Goal: Use online tool/utility: Utilize a website feature to perform a specific function

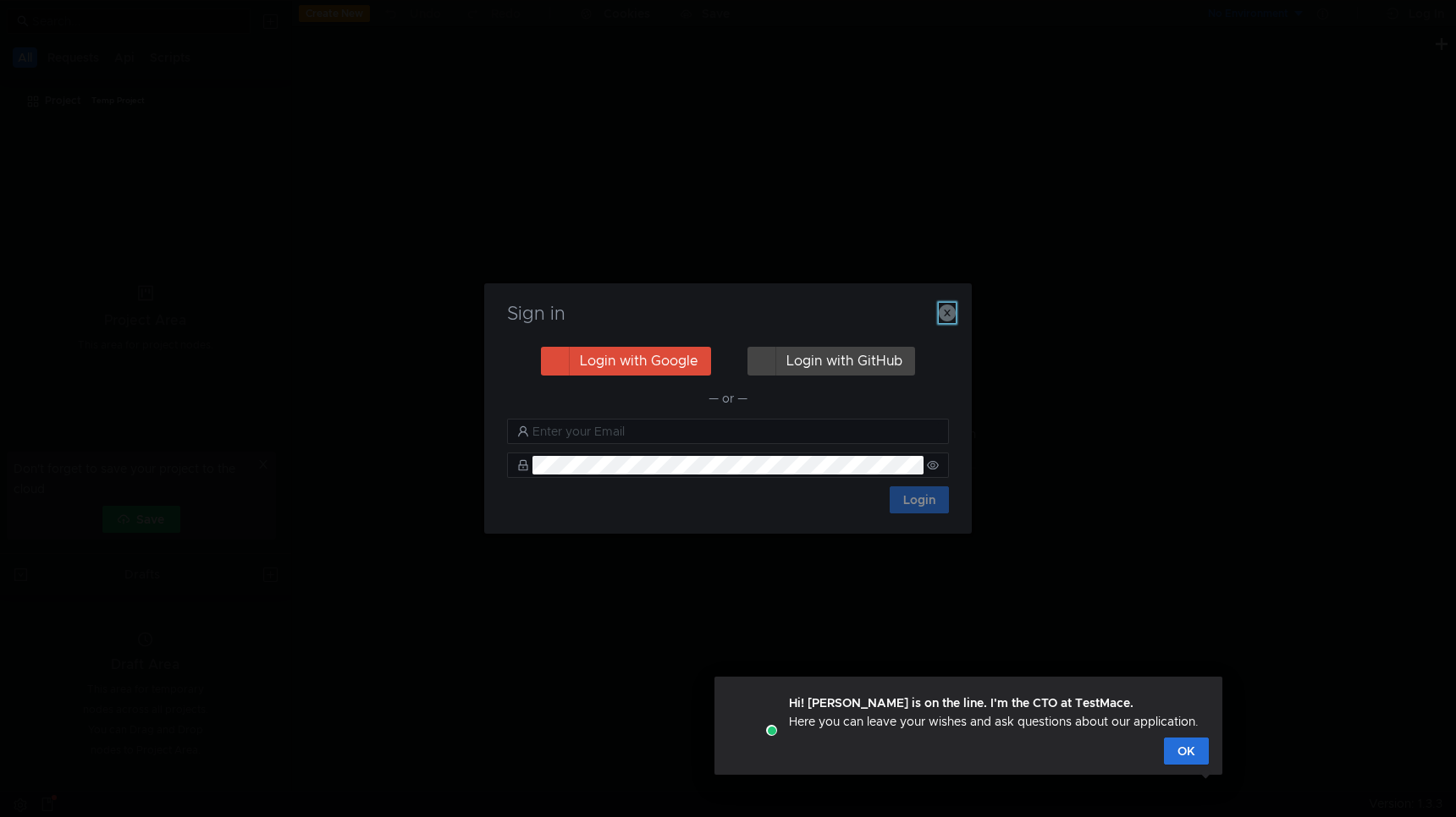
click at [941, 310] on icon "button" at bounding box center [947, 313] width 17 height 17
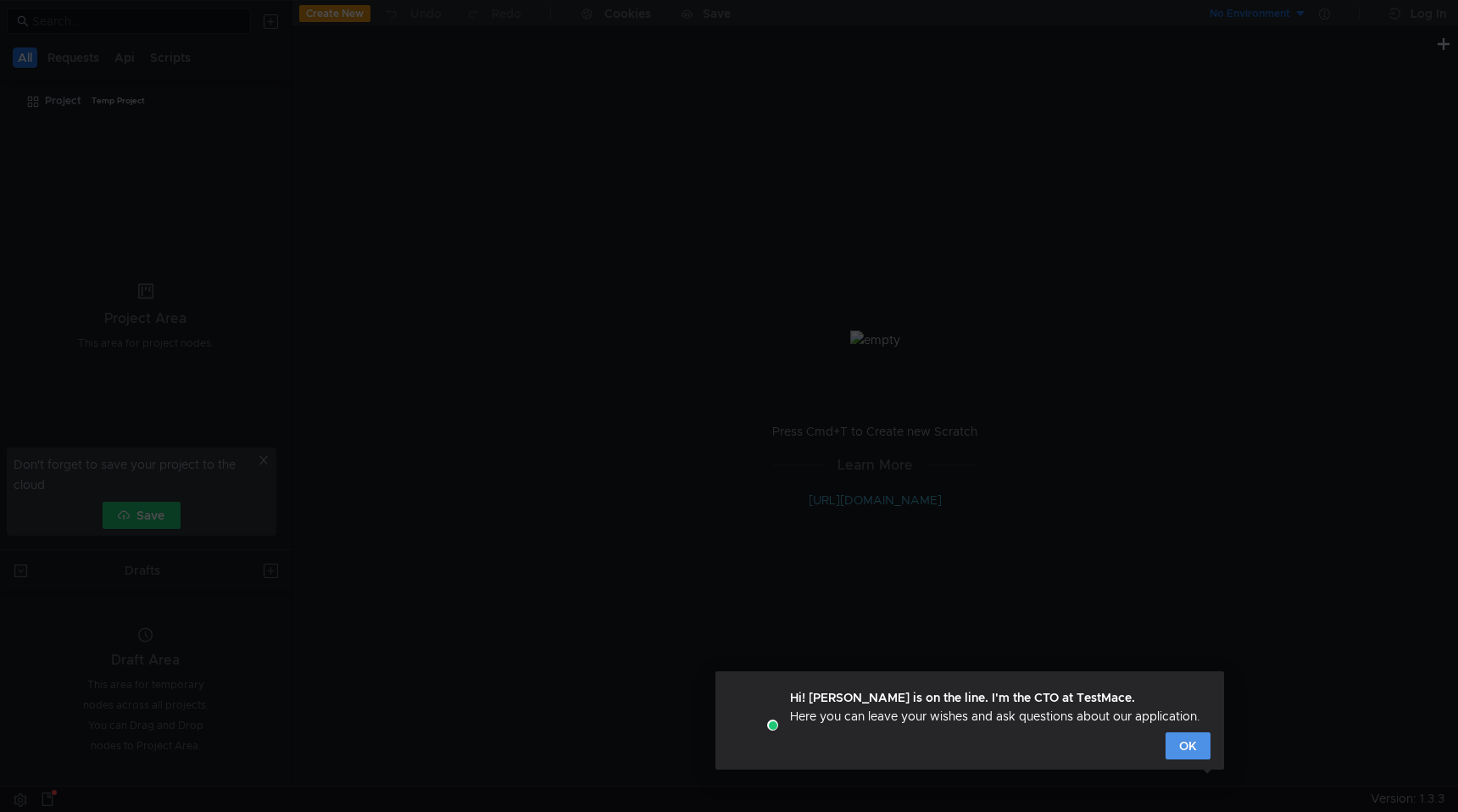
click at [1193, 756] on button "OK" at bounding box center [1187, 745] width 45 height 27
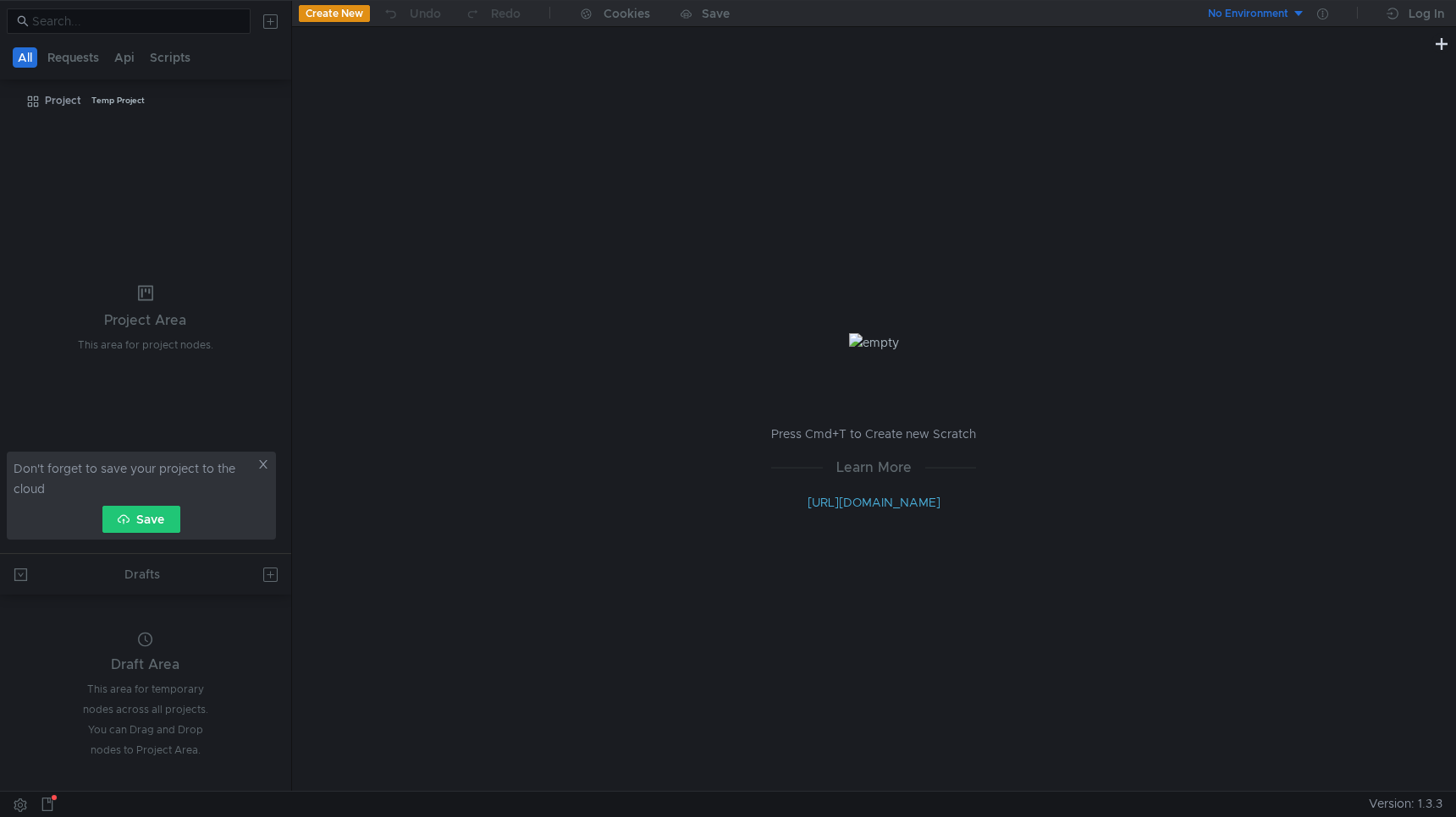
click at [271, 467] on div "Don't forget to save your project to the cloud Save" at bounding box center [141, 496] width 269 height 88
click at [261, 464] on icon at bounding box center [263, 464] width 12 height 12
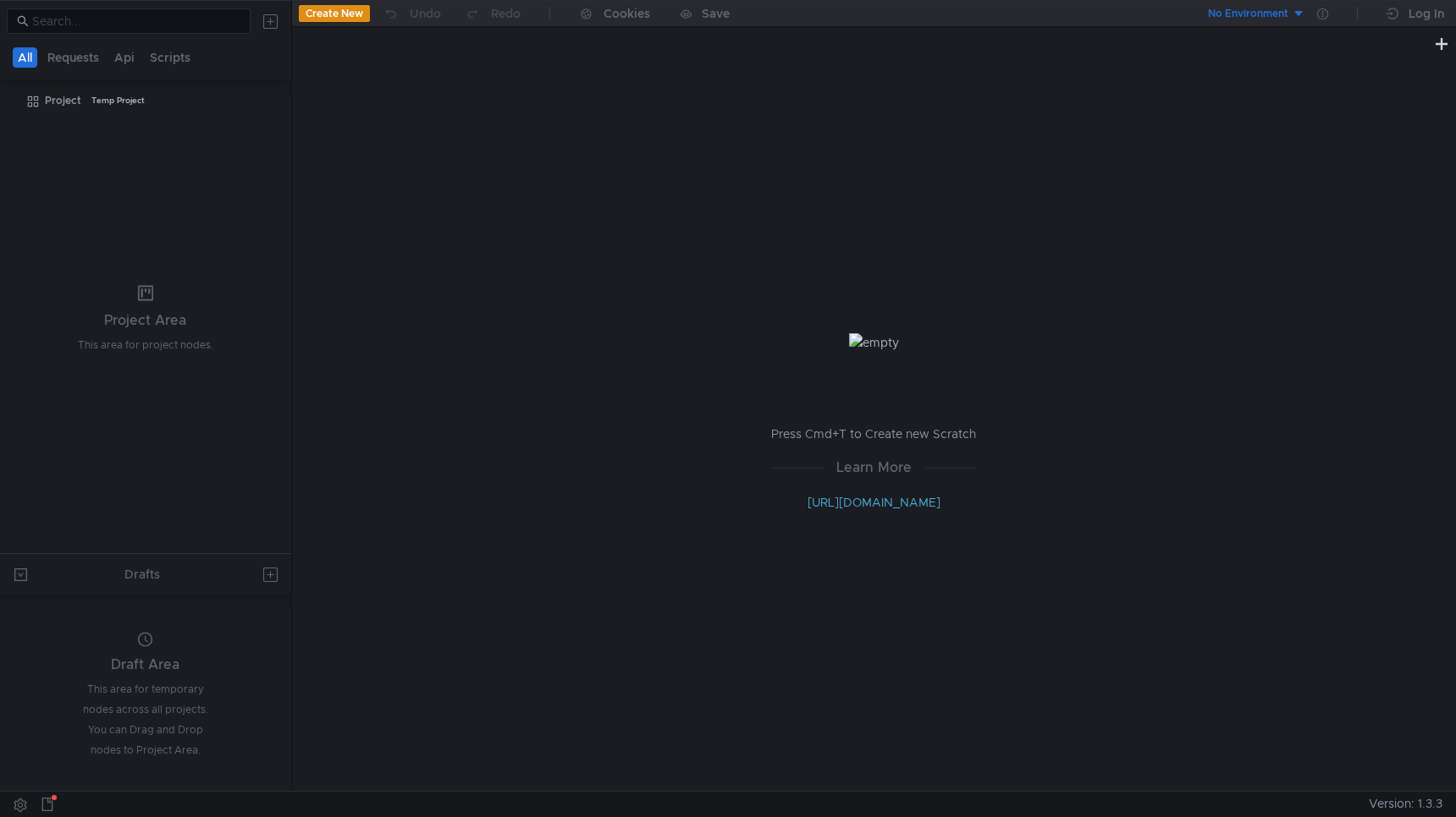
click at [70, 74] on div "All Requests Api Scripts" at bounding box center [145, 40] width 291 height 78
click at [116, 60] on button "Api" at bounding box center [124, 58] width 31 height 20
click at [22, 63] on button "All" at bounding box center [26, 58] width 26 height 20
click at [356, 7] on button "Create New" at bounding box center [335, 13] width 71 height 17
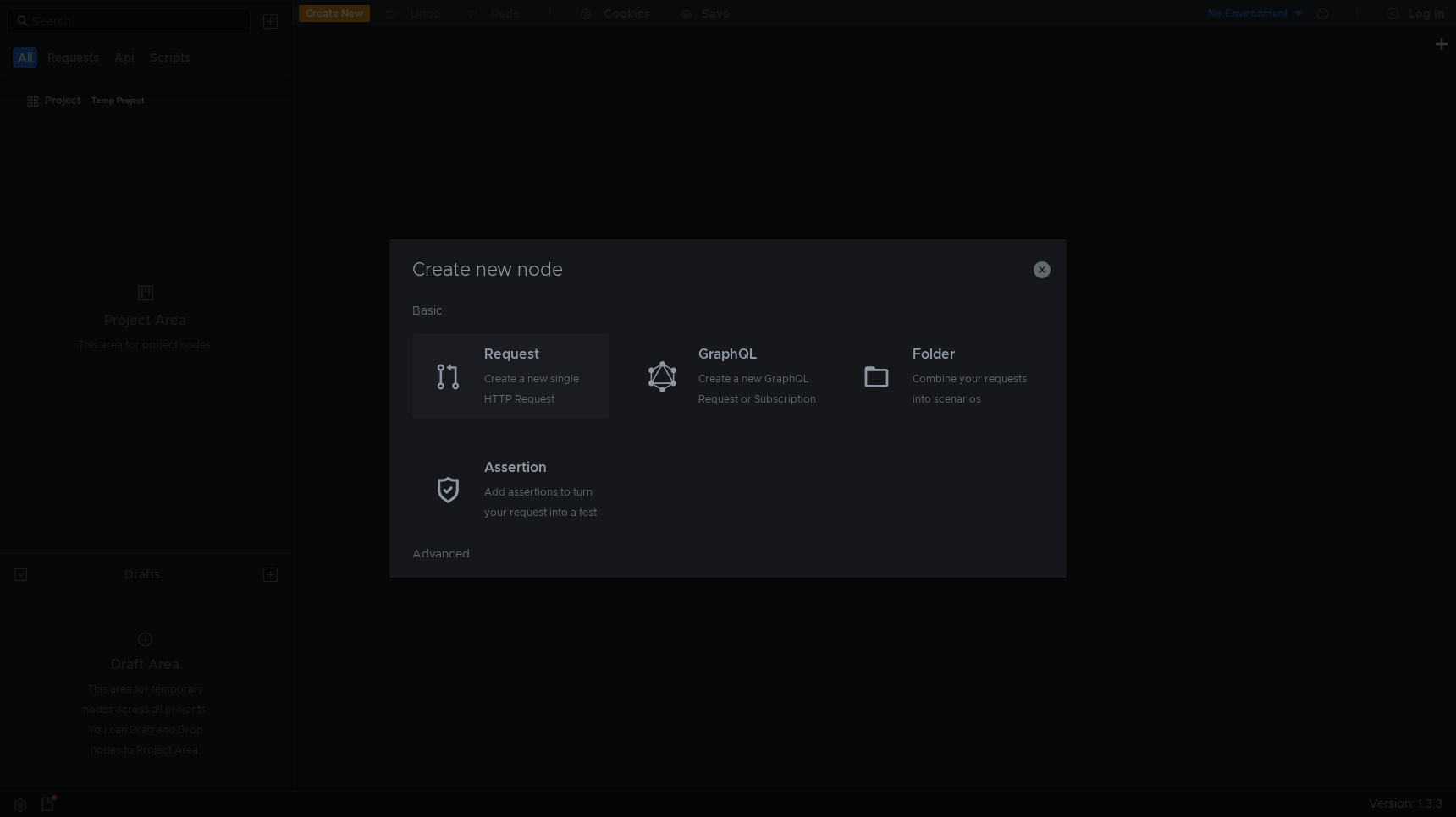
click at [550, 381] on div "Create a new single HTTP Request" at bounding box center [544, 389] width 121 height 41
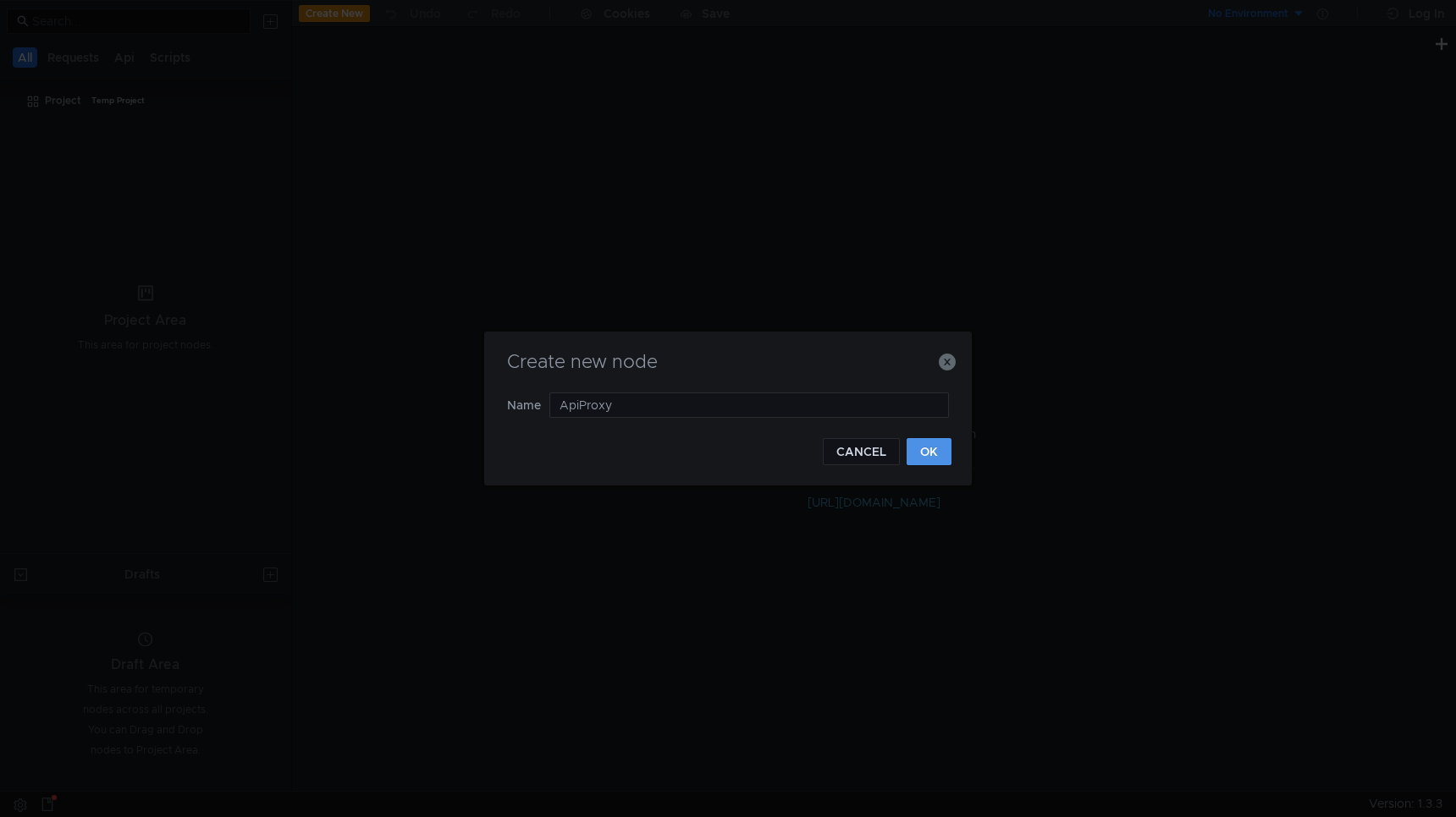
type input "Api Proxy"
click at [943, 458] on button "OK" at bounding box center [928, 451] width 45 height 27
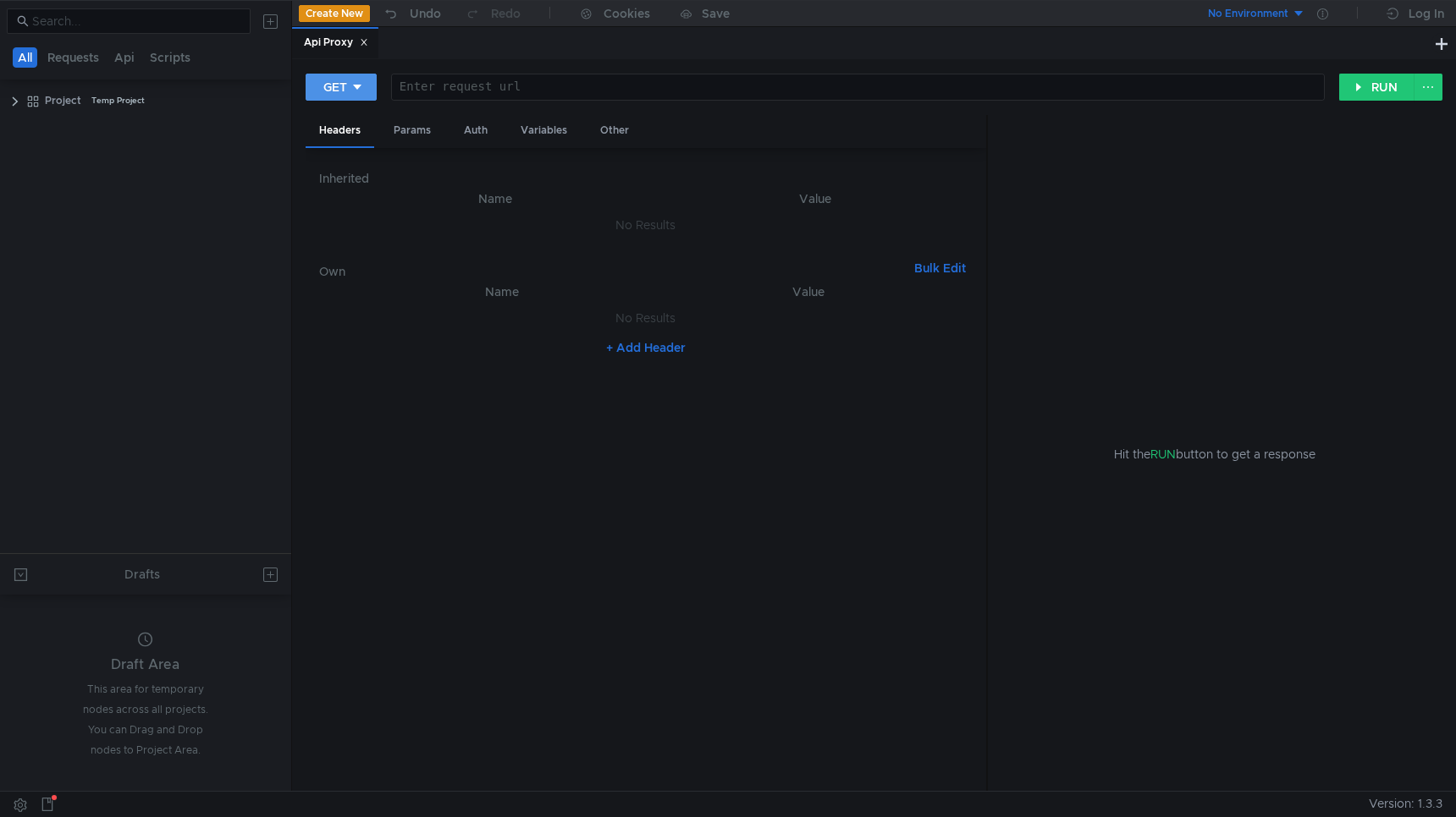
click at [337, 84] on div "GET" at bounding box center [335, 88] width 23 height 19
click at [340, 144] on li "POST" at bounding box center [342, 149] width 74 height 27
click at [518, 85] on div at bounding box center [861, 101] width 924 height 41
paste textarea "[URL][DOMAIN_NAME]"
type textarea "[URL][DOMAIN_NAME]"
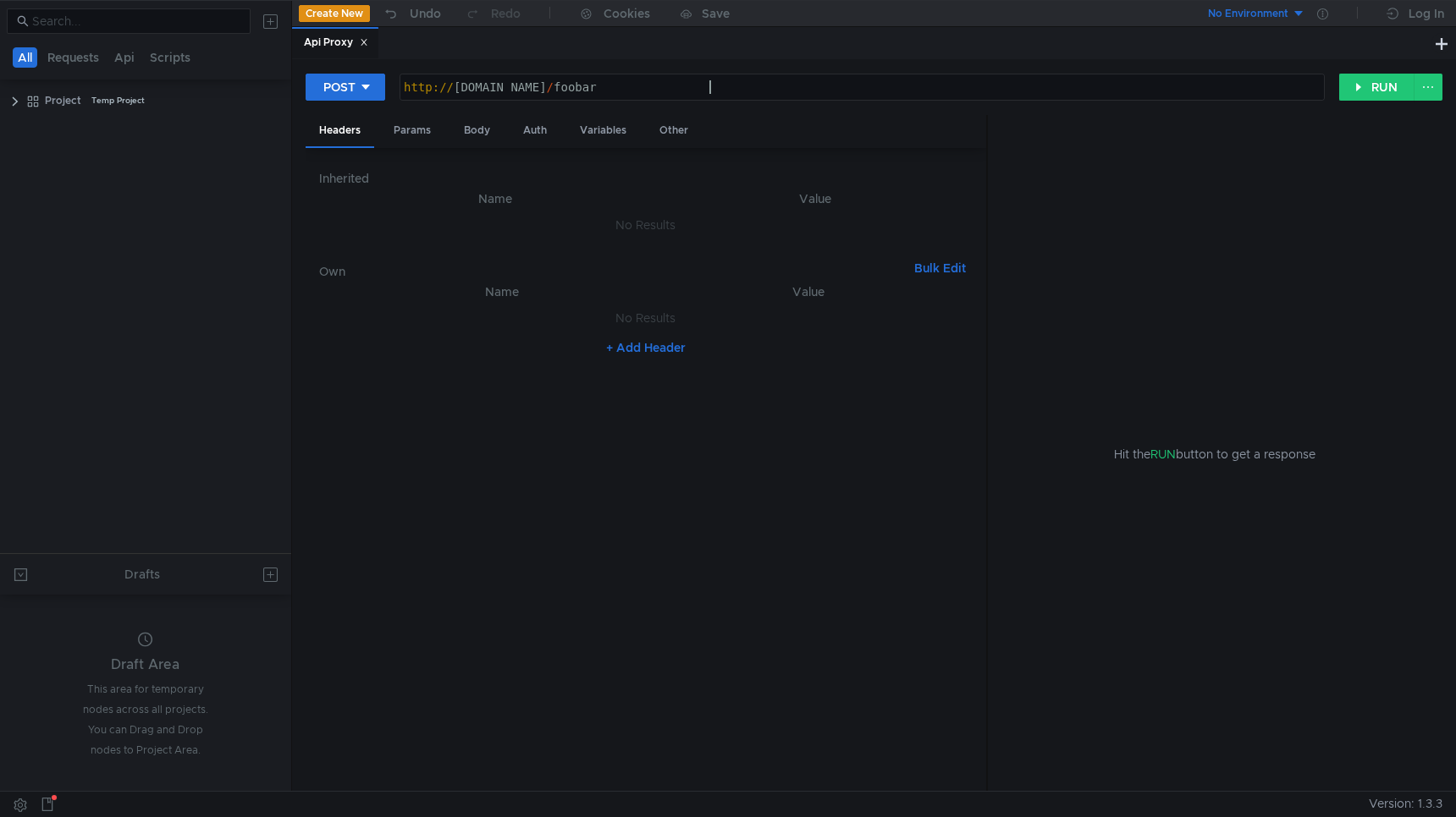
click at [366, 187] on h6 "Inherited" at bounding box center [645, 179] width 653 height 20
click at [17, 810] on button at bounding box center [20, 804] width 27 height 25
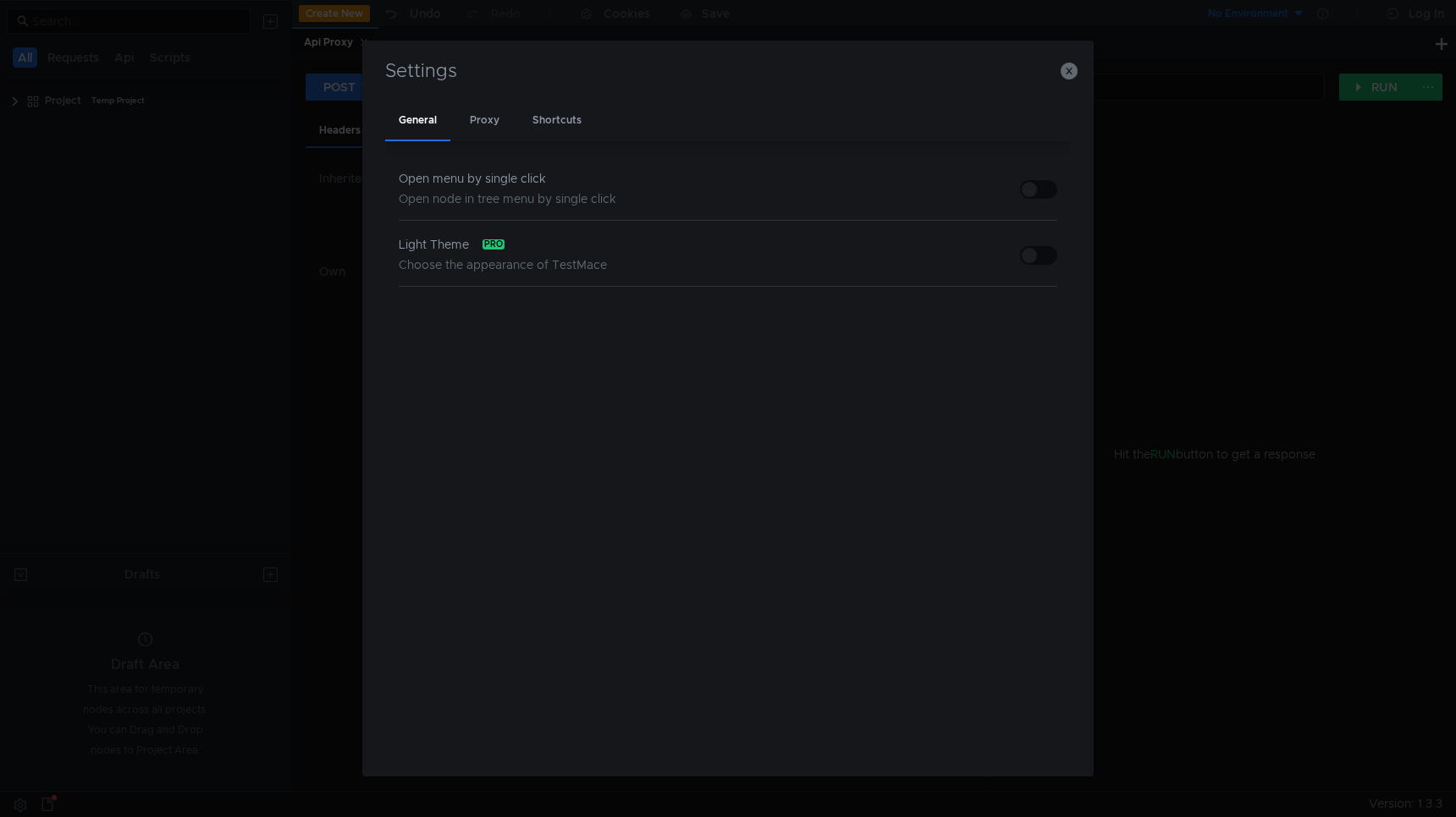
click at [1078, 78] on div "Settings General Proxy Shortcuts Open menu by single click Open node in tree me…" at bounding box center [728, 408] width 731 height 735
click at [1073, 71] on icon "button" at bounding box center [1069, 71] width 17 height 17
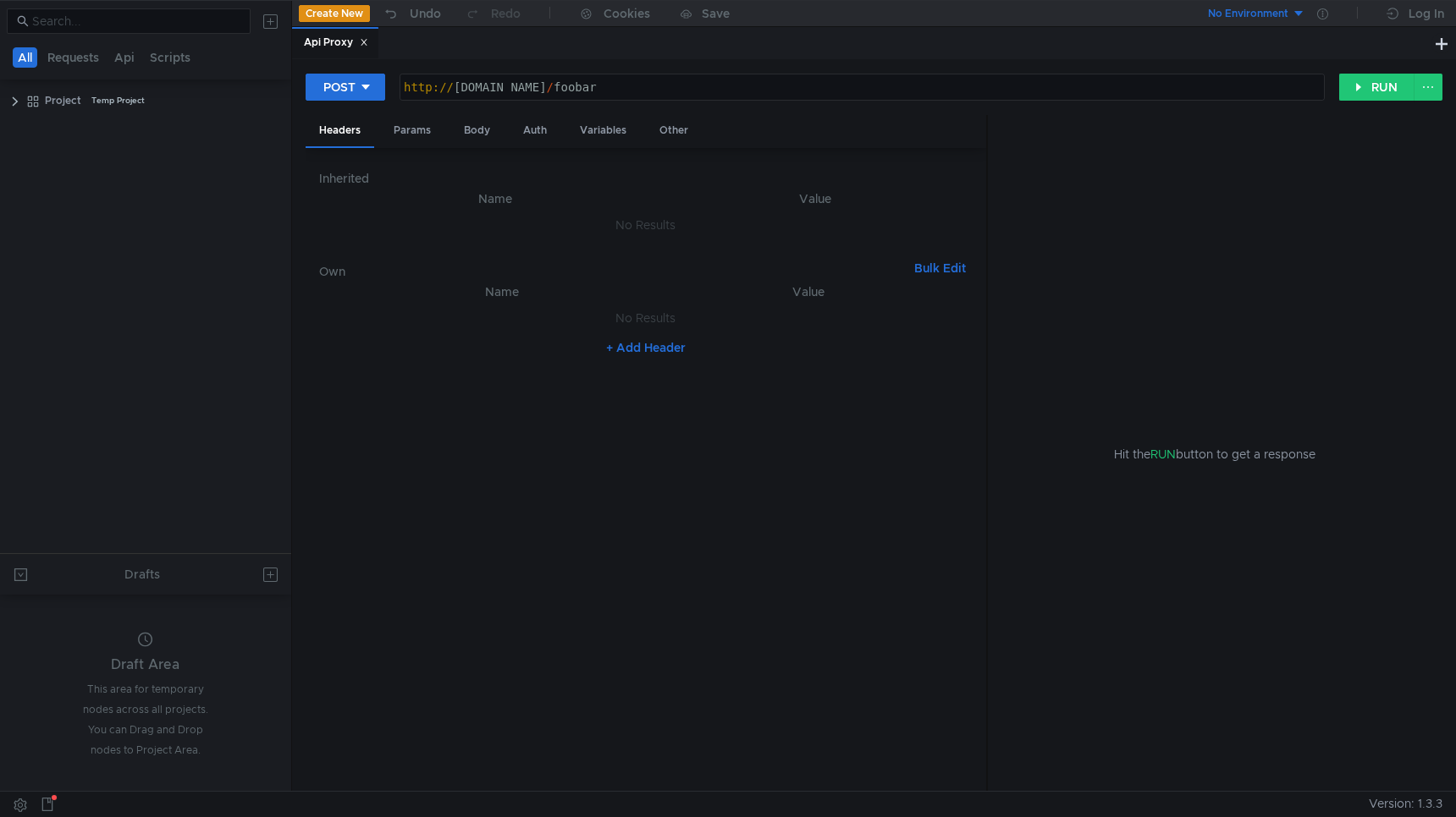
click at [490, 197] on th "Name" at bounding box center [496, 198] width 326 height 20
click at [570, 217] on td "No Results" at bounding box center [645, 225] width 653 height 33
click at [511, 260] on div "Own Bulk Edit" at bounding box center [645, 267] width 653 height 27
click at [634, 216] on td "No Results" at bounding box center [645, 225] width 653 height 33
click at [650, 234] on td "No Results" at bounding box center [645, 225] width 653 height 33
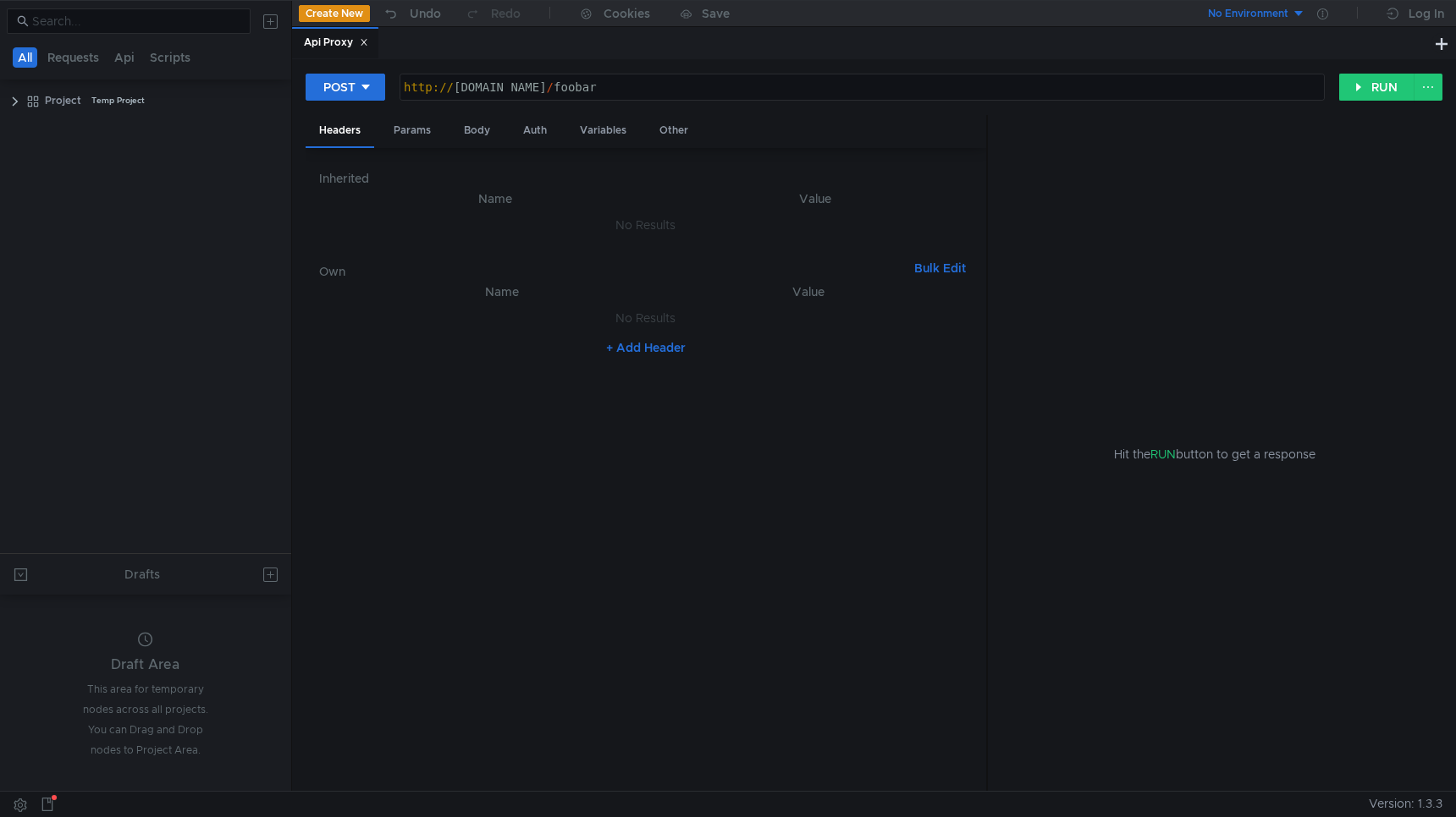
click at [416, 197] on th "Name" at bounding box center [496, 198] width 326 height 20
click at [460, 197] on th "Name" at bounding box center [496, 198] width 326 height 20
click at [639, 348] on button "+ Add Header" at bounding box center [646, 347] width 93 height 20
click at [493, 319] on div at bounding box center [513, 336] width 295 height 41
paste textarea "X-Ya-Service-Ticket"
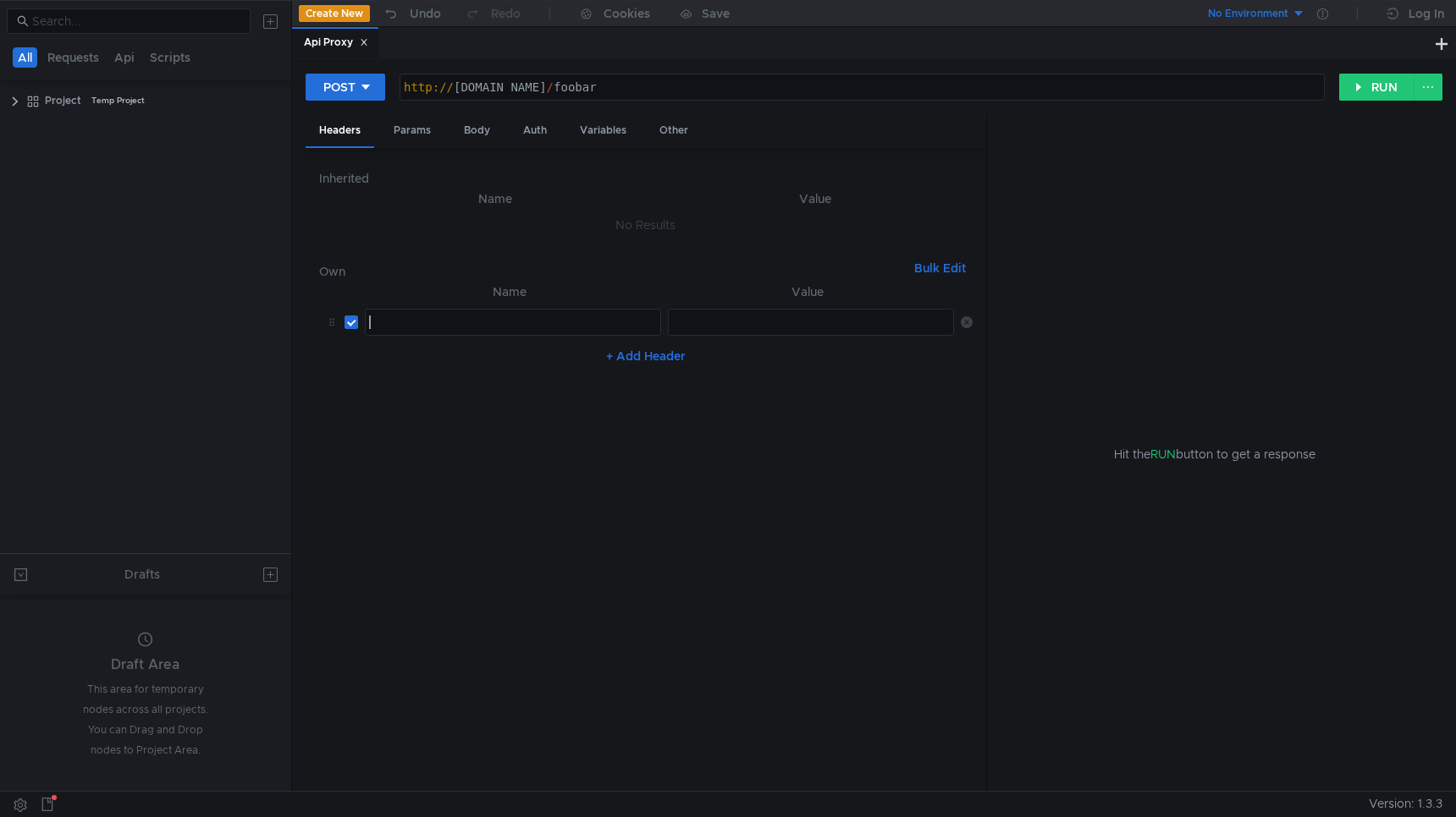
type textarea "X-Ya-Service-Ticket"
click at [739, 316] on div at bounding box center [812, 336] width 287 height 41
paste textarea "3:serv:CJH_ARC0trTFBiIRCMTzehCo9Xogu9fBkaXU_gE:Cf-FQgVqM3aNPC_YJyJmeIh1q_h9vmlf…"
type textarea "3:serv:CJH_ARC0trTFBiIRCMTzehCo9Xogu9fBkaXU_gE:Cf-FQgVqM3aNPC_YJyJmeIh1q_h9vmlf…"
click at [837, 380] on nz-table "Name Value X-Ya-Service-Ticket X-Ya-Service-Ticket הההההההההההההההההההההההההההה…" at bounding box center [645, 529] width 653 height 497
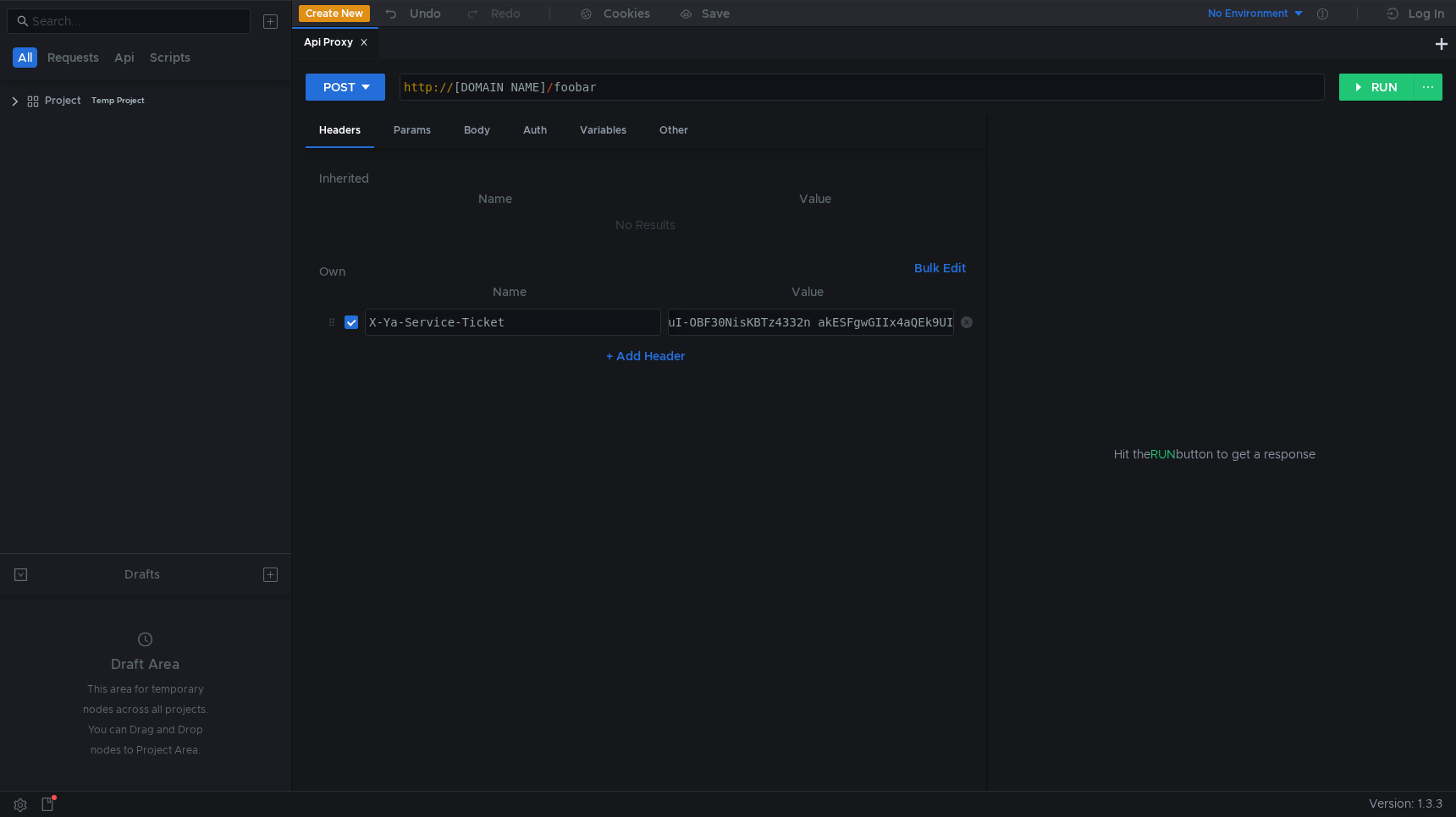
click at [666, 356] on button "+ Add Header" at bounding box center [646, 356] width 93 height 20
click at [962, 361] on icon at bounding box center [967, 362] width 12 height 12
click at [370, 89] on icon at bounding box center [365, 87] width 12 height 12
click at [350, 130] on li "GET" at bounding box center [345, 122] width 79 height 27
click at [1373, 78] on button "RUN" at bounding box center [1376, 87] width 76 height 27
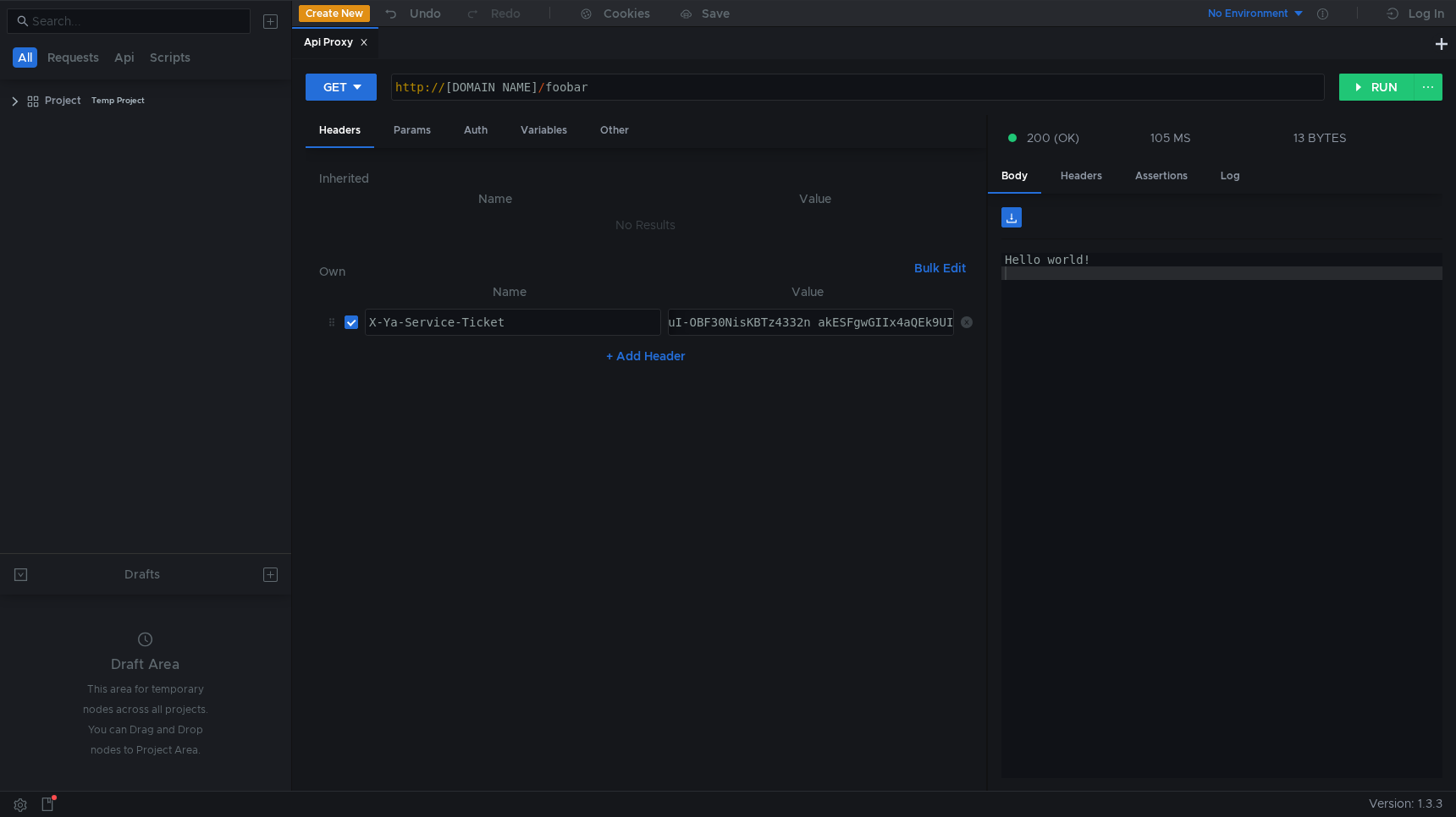
click at [872, 436] on nz-table "Name Value X-Ya-Service-Ticket X-Ya-Service-Ticket הההההההההההההההההההההההההההה…" at bounding box center [645, 529] width 653 height 497
click at [348, 93] on button "GET" at bounding box center [341, 87] width 71 height 27
click at [350, 159] on li "POST" at bounding box center [342, 149] width 74 height 27
click at [348, 93] on div "POST" at bounding box center [339, 88] width 33 height 19
click at [738, 90] on div at bounding box center [728, 408] width 1456 height 817
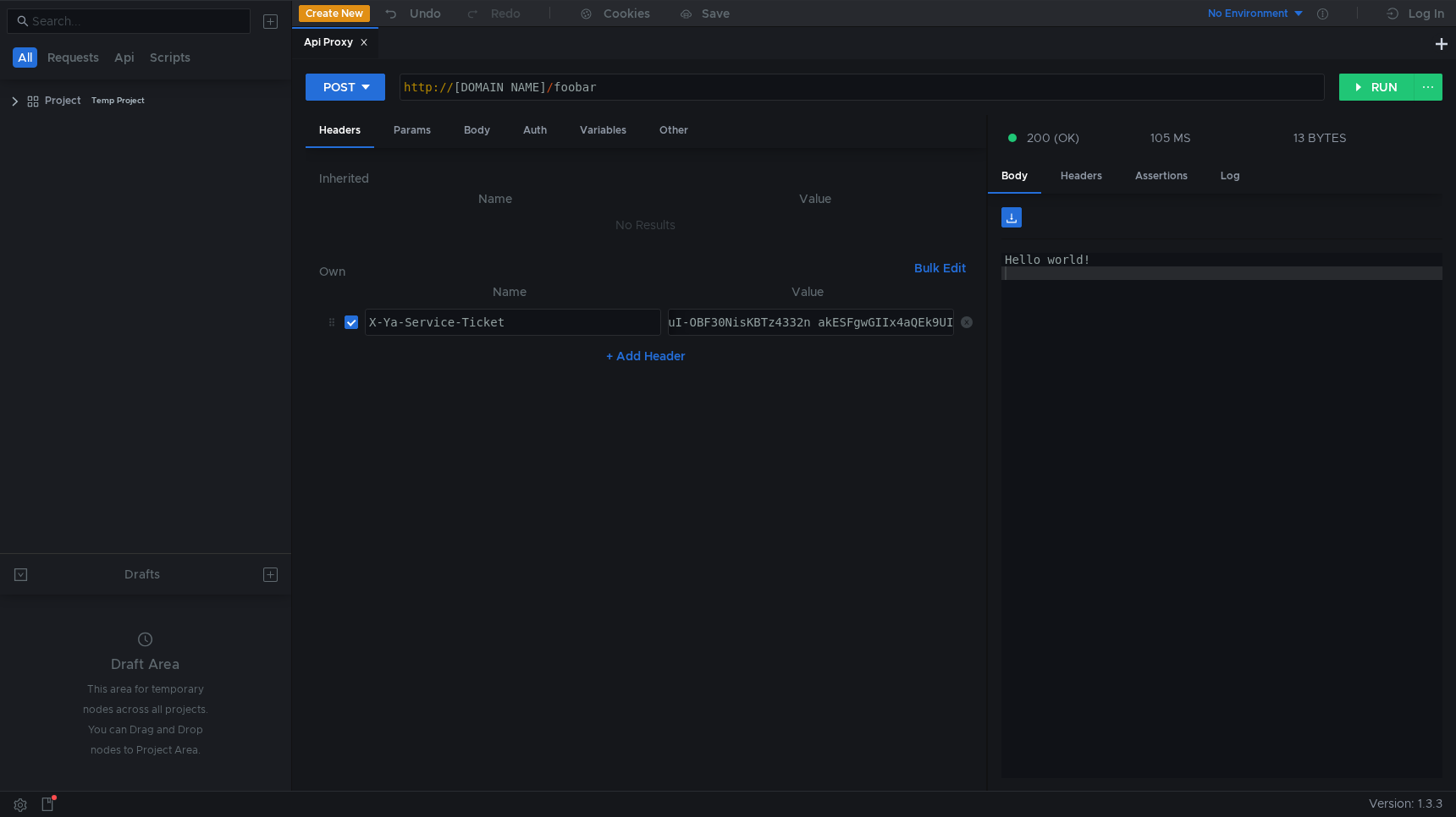
click at [738, 90] on div "http:// [DOMAIN_NAME] / foobar" at bounding box center [861, 101] width 924 height 41
paste textarea "/4.0/payments/v1/list-payment-methods"
click at [669, 85] on div "http:// [DOMAIN_NAME] // 4.0 / payments / v1 / list-payment-methods" at bounding box center [861, 101] width 924 height 41
type textarea "[URL][DOMAIN_NAME]"
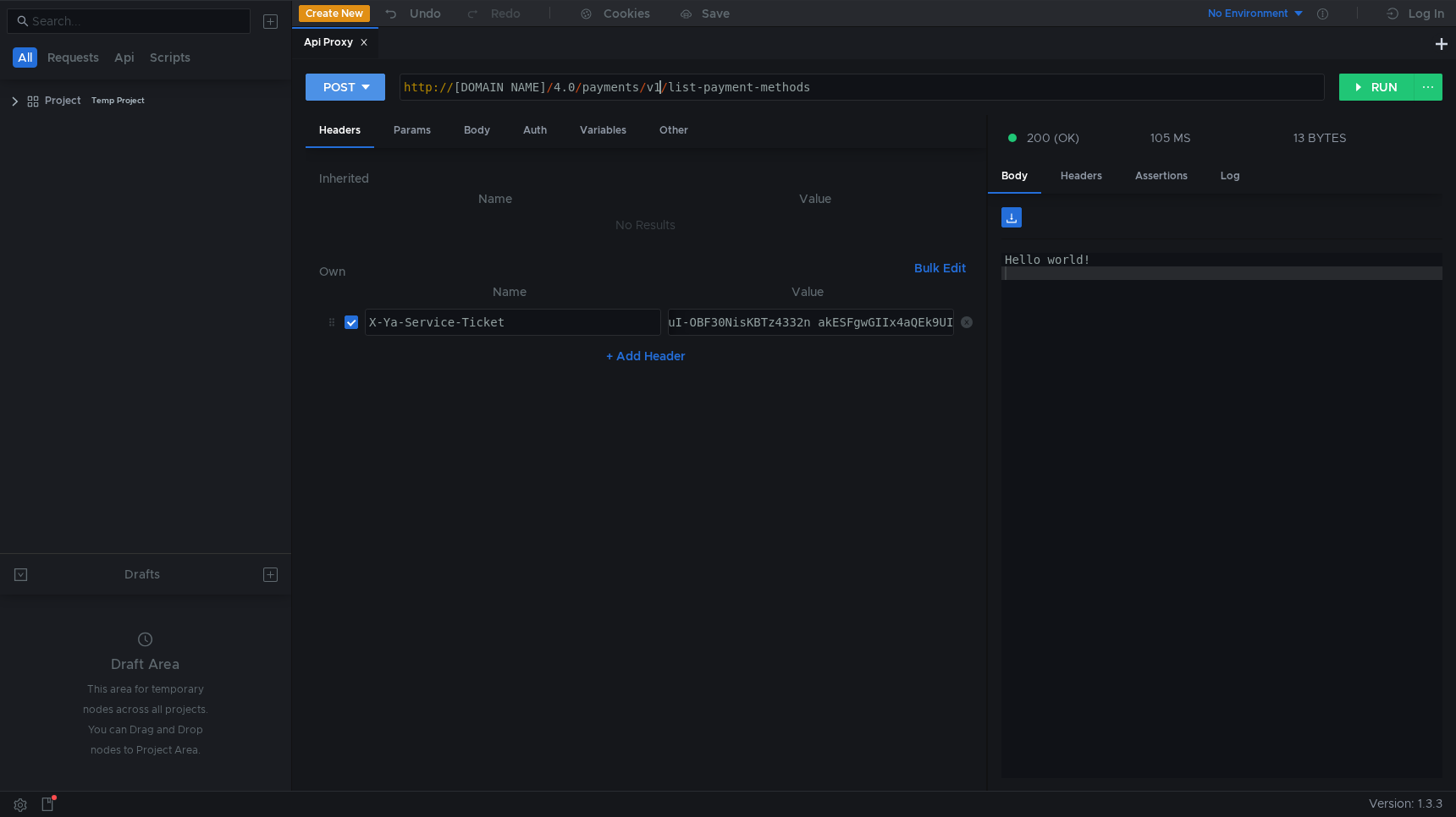
click at [332, 86] on div "POST" at bounding box center [339, 88] width 33 height 19
click at [332, 86] on div at bounding box center [728, 408] width 1456 height 817
click at [1378, 84] on button "RUN" at bounding box center [1376, 87] width 76 height 27
click at [1149, 300] on div at bounding box center [1221, 528] width 441 height 552
click at [821, 96] on div "http:// [DOMAIN_NAME] / 4.0 / payments / v1 / list-payment-methods" at bounding box center [861, 101] width 924 height 41
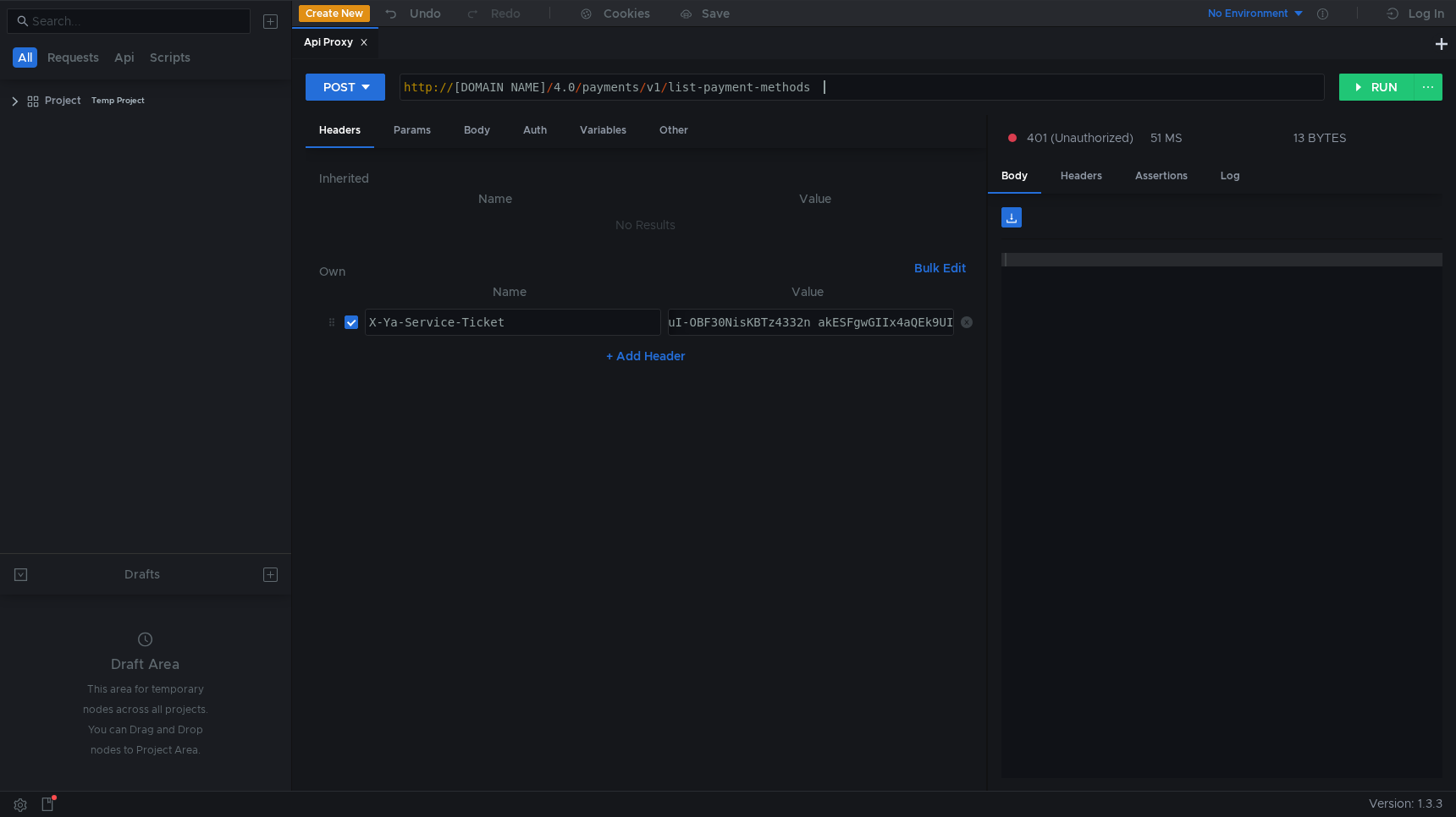
click at [460, 517] on nz-table "Name Value X-Ya-Service-Ticket X-Ya-Service-Ticket הההההההההההההההההההההההההההה…" at bounding box center [645, 529] width 653 height 497
